Goal: Task Accomplishment & Management: Manage account settings

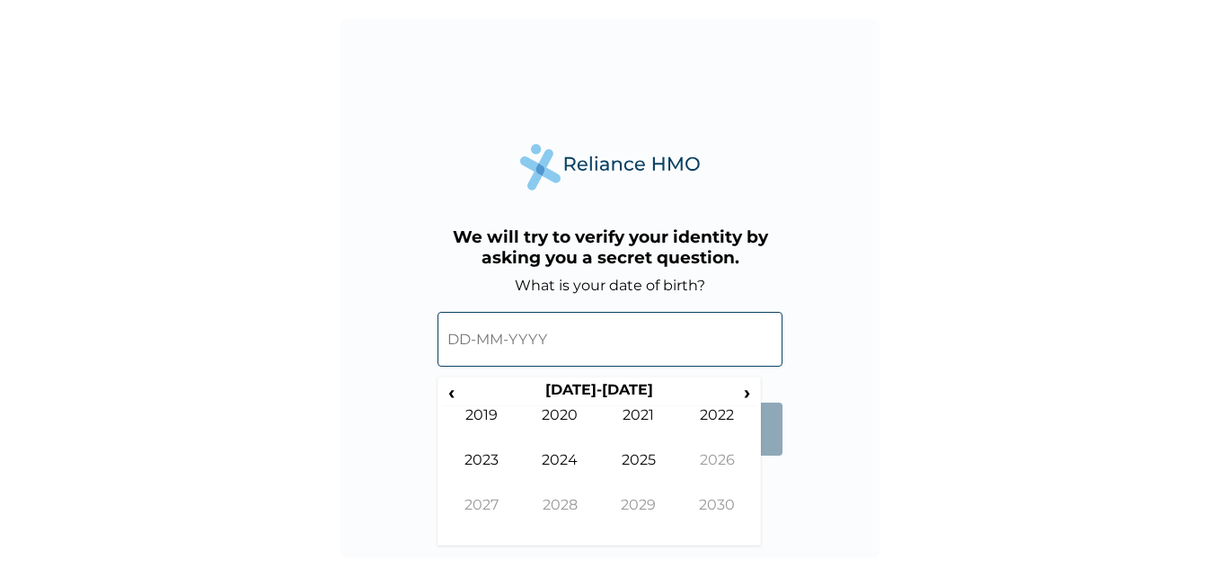
click at [484, 338] on input "text" at bounding box center [609, 339] width 345 height 55
click at [449, 384] on span "‹" at bounding box center [451, 392] width 19 height 22
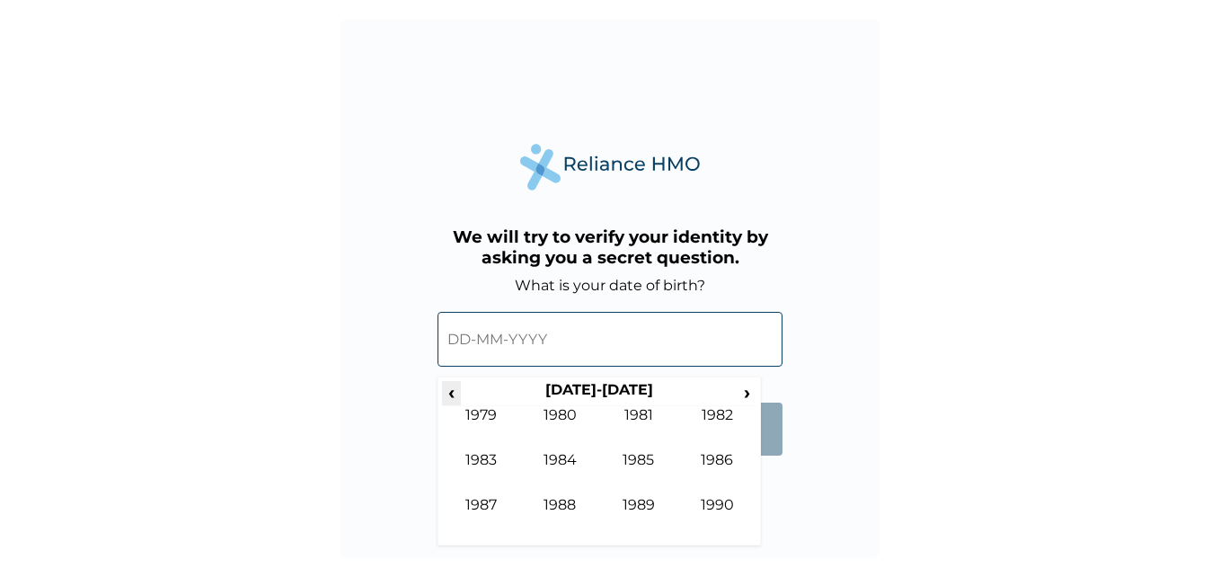
click at [449, 384] on span "‹" at bounding box center [451, 392] width 19 height 22
click at [563, 457] on td "1974" at bounding box center [560, 473] width 79 height 45
click at [569, 499] on td "Oct" at bounding box center [560, 518] width 79 height 45
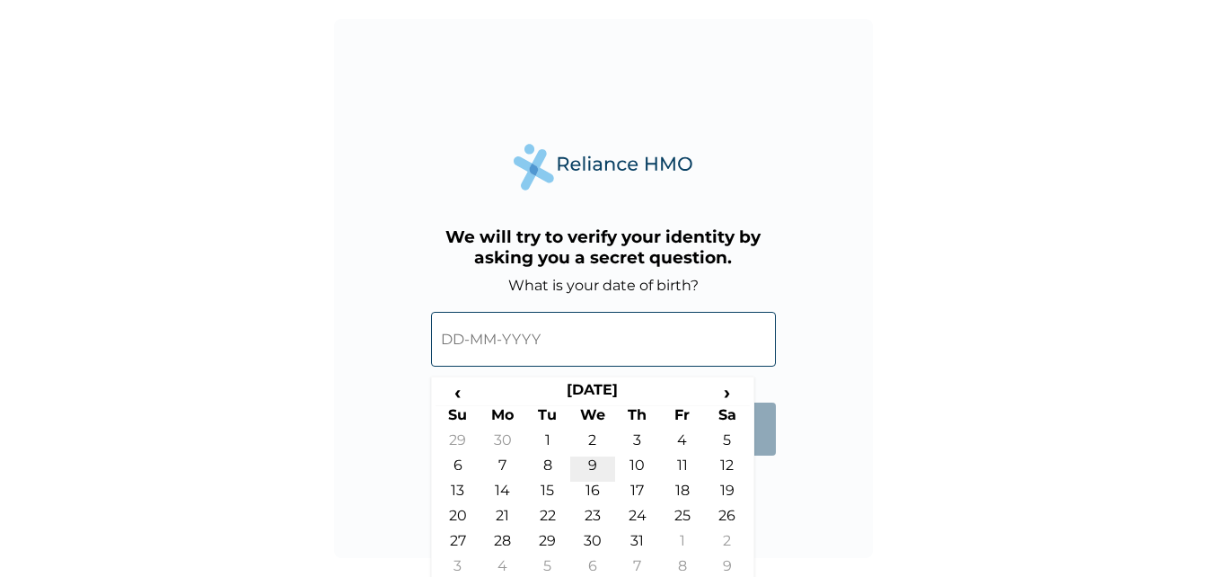
click at [593, 461] on td "9" at bounding box center [592, 468] width 45 height 25
type input "09-10-1974"
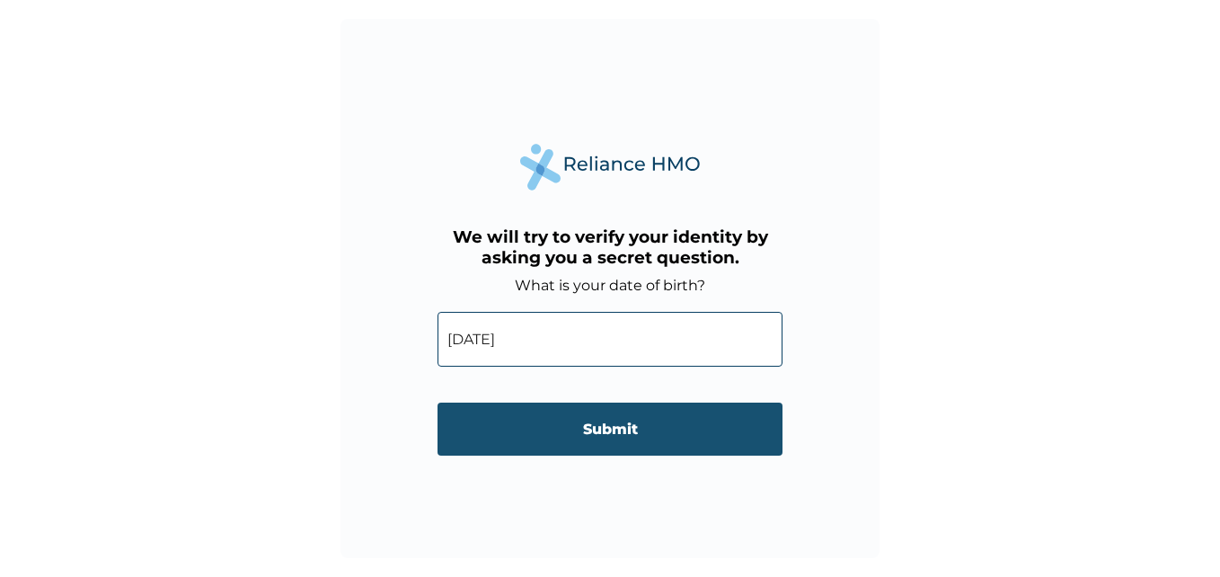
click at [596, 419] on input "Submit" at bounding box center [609, 428] width 345 height 53
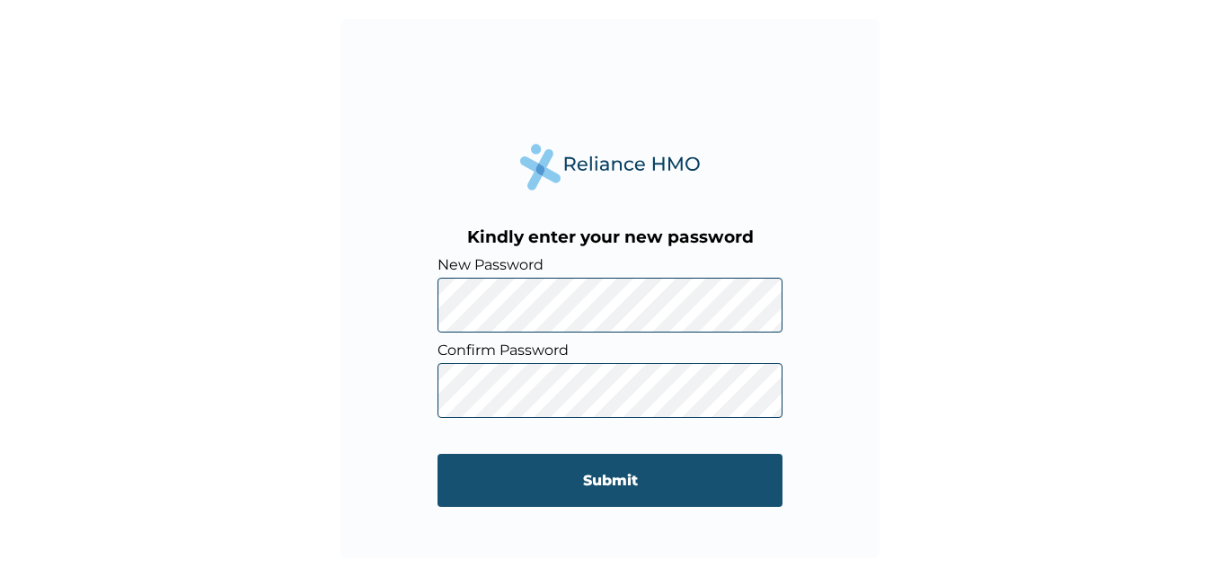
click at [625, 479] on input "Submit" at bounding box center [609, 480] width 345 height 53
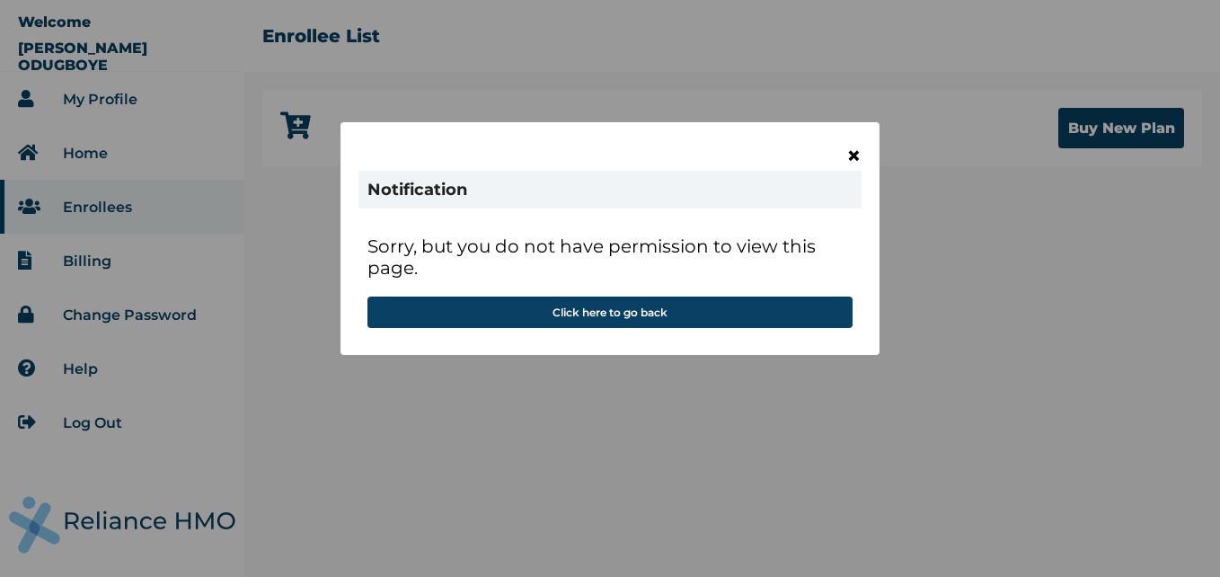
click at [853, 154] on span "×" at bounding box center [853, 155] width 15 height 31
